Goal: Navigation & Orientation: Find specific page/section

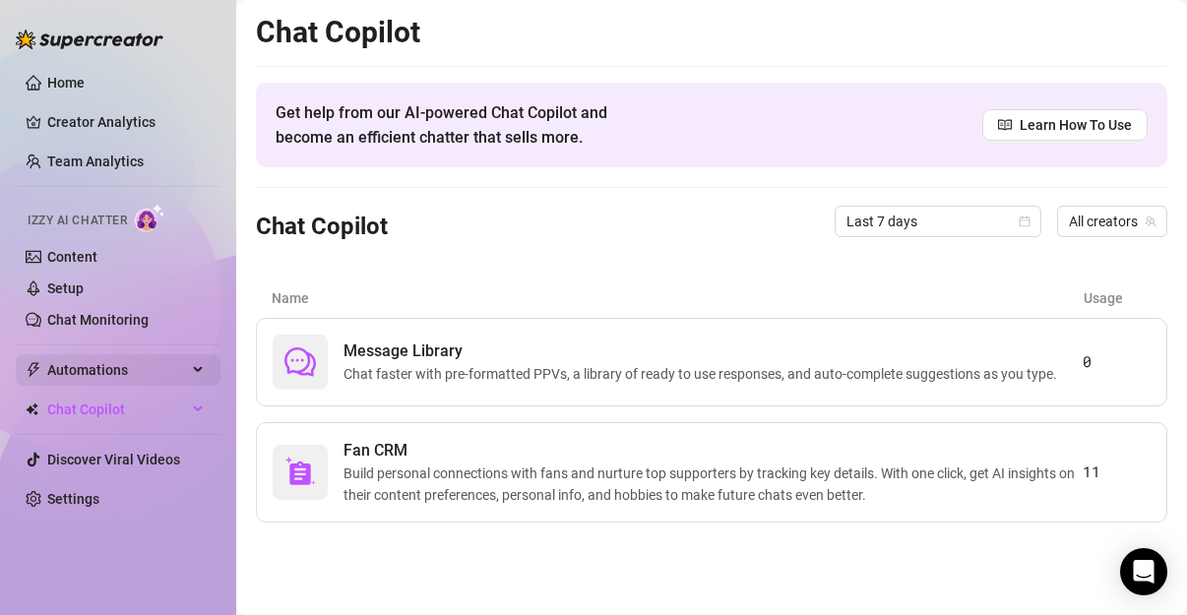
click at [135, 358] on span "Automations" at bounding box center [117, 369] width 140 height 31
click at [134, 362] on span "Automations" at bounding box center [117, 369] width 140 height 31
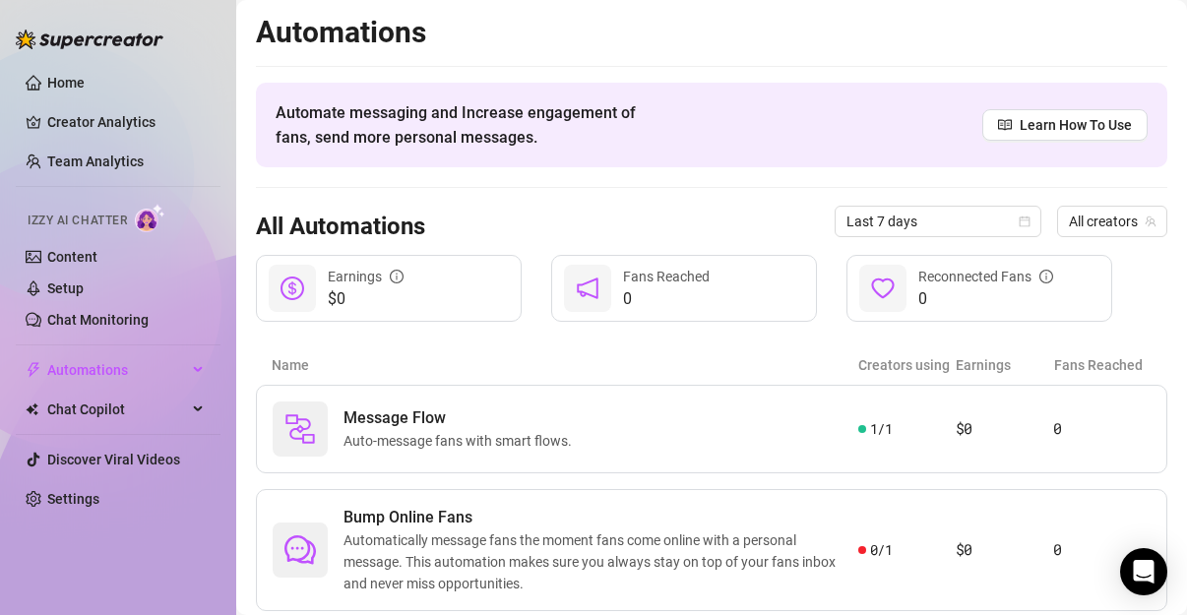
scroll to position [156, 0]
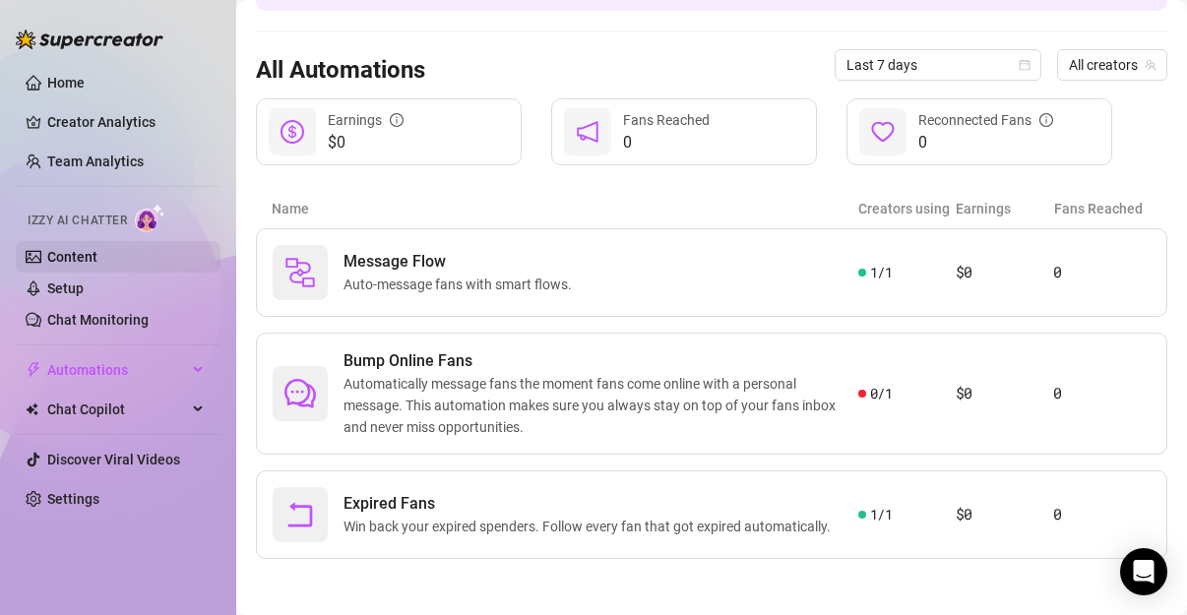
click at [97, 249] on link "Content" at bounding box center [72, 257] width 50 height 16
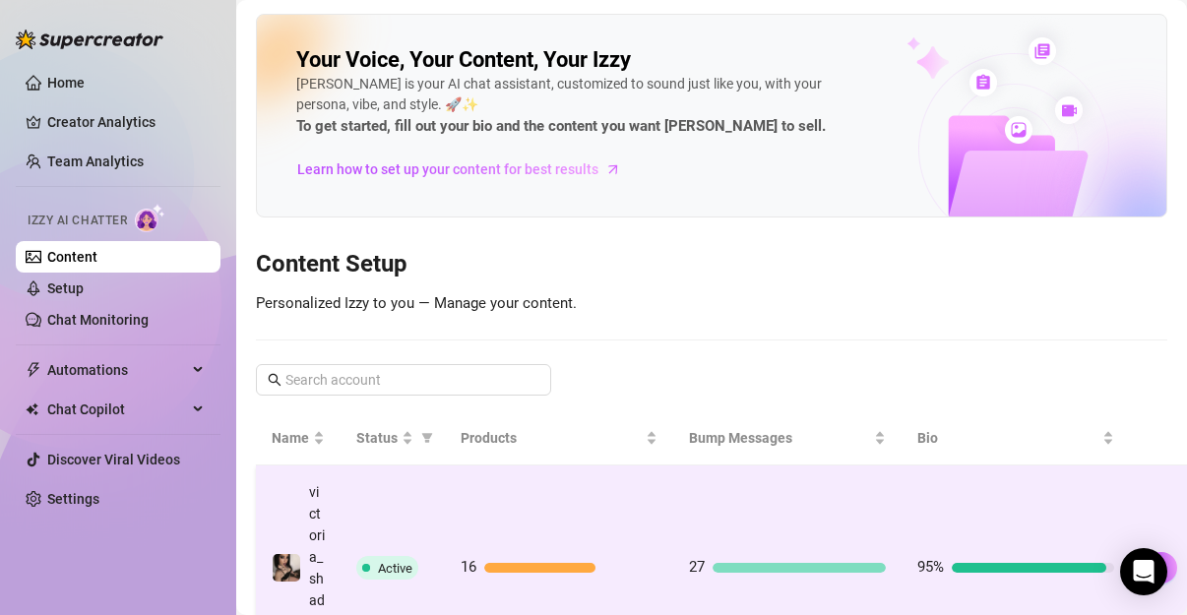
scroll to position [82, 0]
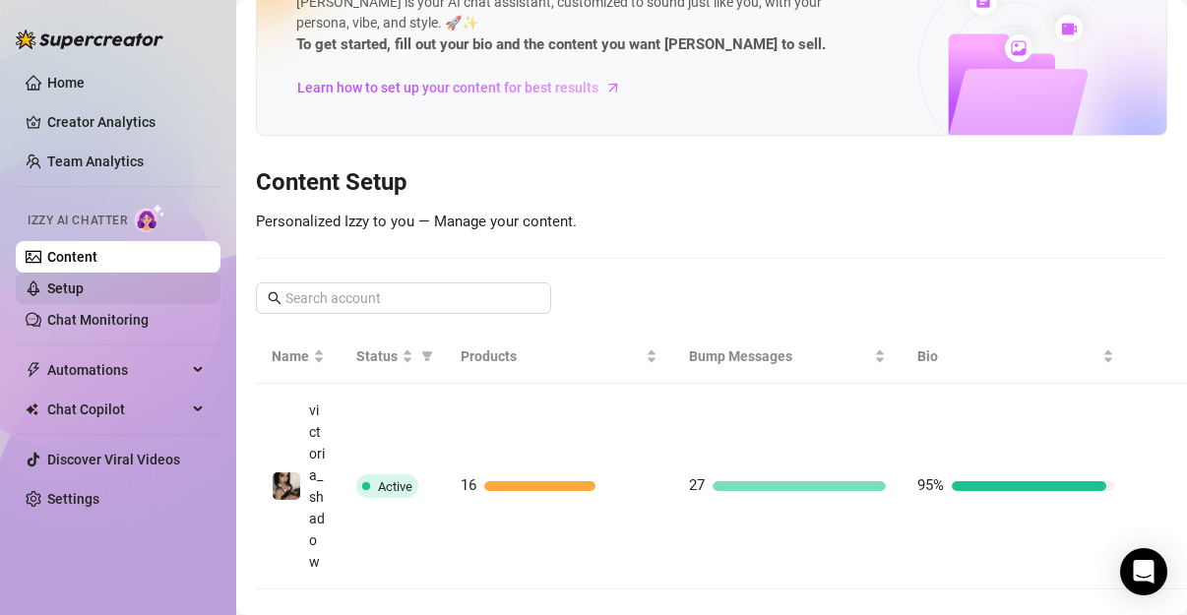
click at [84, 280] on link "Setup" at bounding box center [65, 288] width 36 height 16
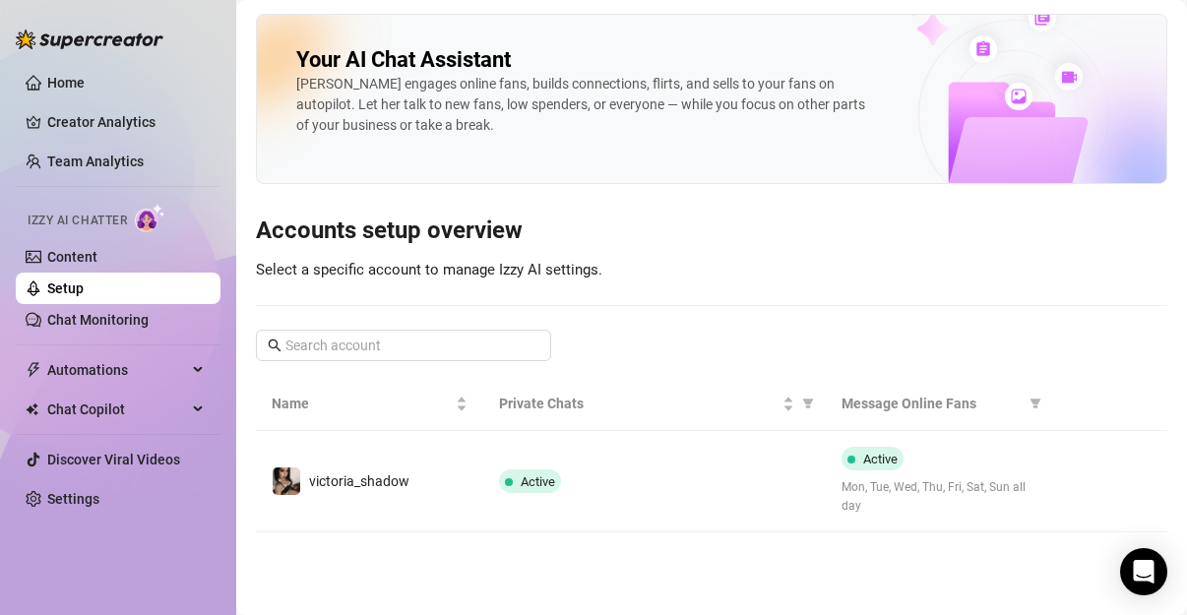
click at [84, 289] on link "Setup" at bounding box center [65, 288] width 36 height 16
